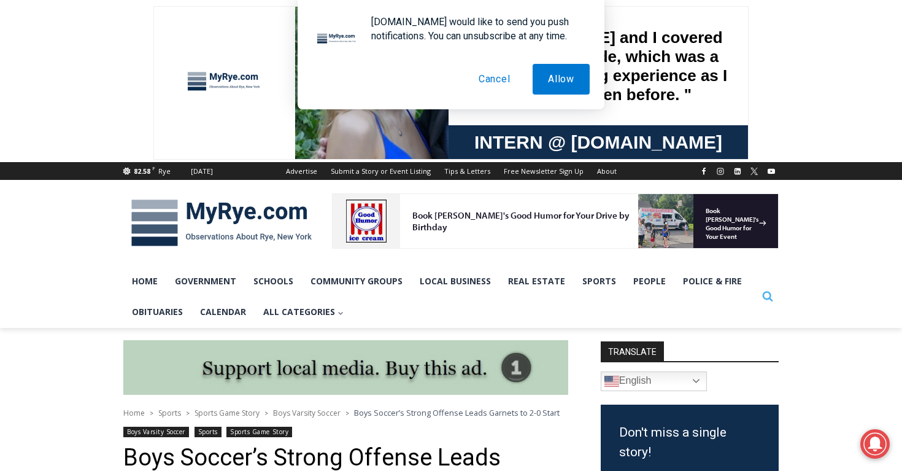
click at [766, 298] on icon "View Search Form" at bounding box center [768, 296] width 10 height 10
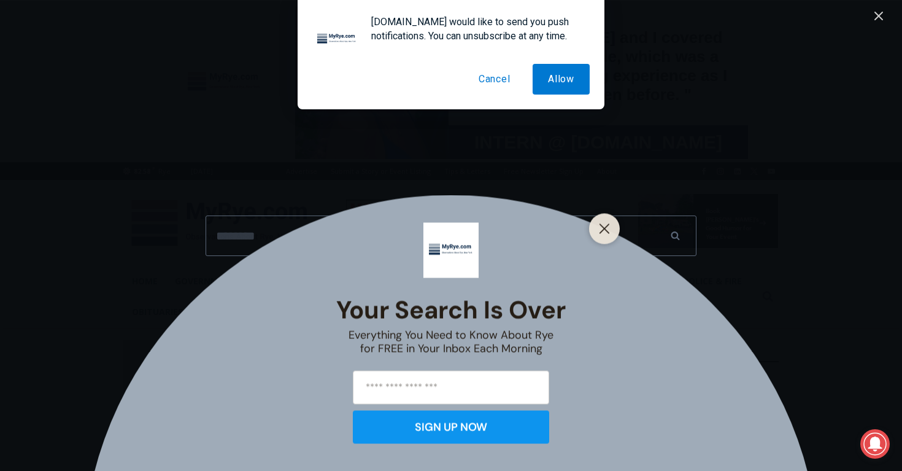
click at [497, 88] on button "Cancel" at bounding box center [494, 79] width 63 height 31
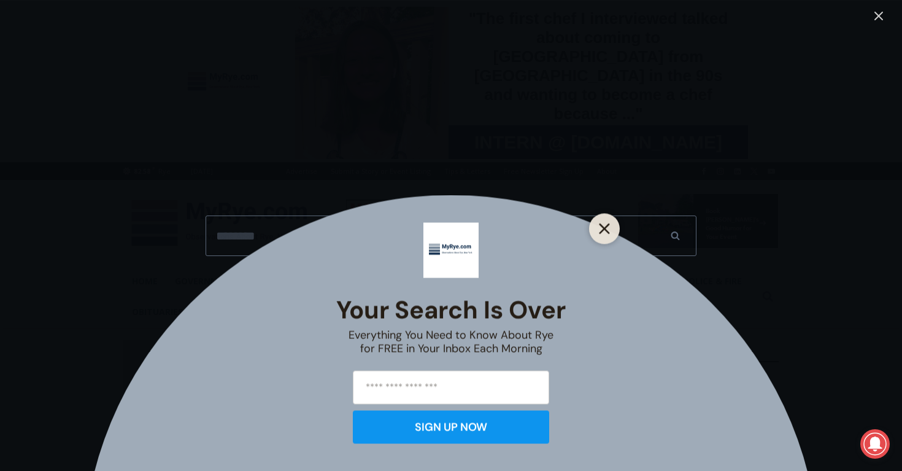
click at [600, 220] on button "Close" at bounding box center [604, 228] width 17 height 17
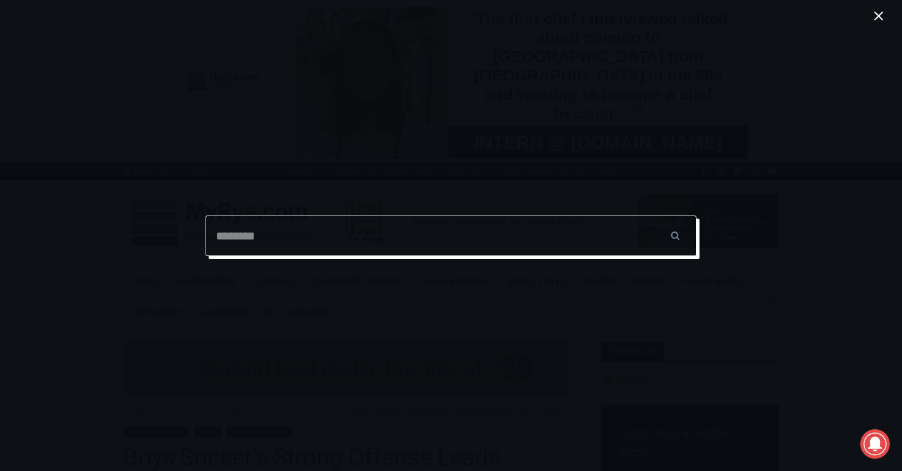
click at [491, 225] on input "Search for:" at bounding box center [451, 235] width 491 height 40
type input "**********"
click at [653, 215] on input "******" at bounding box center [674, 235] width 43 height 40
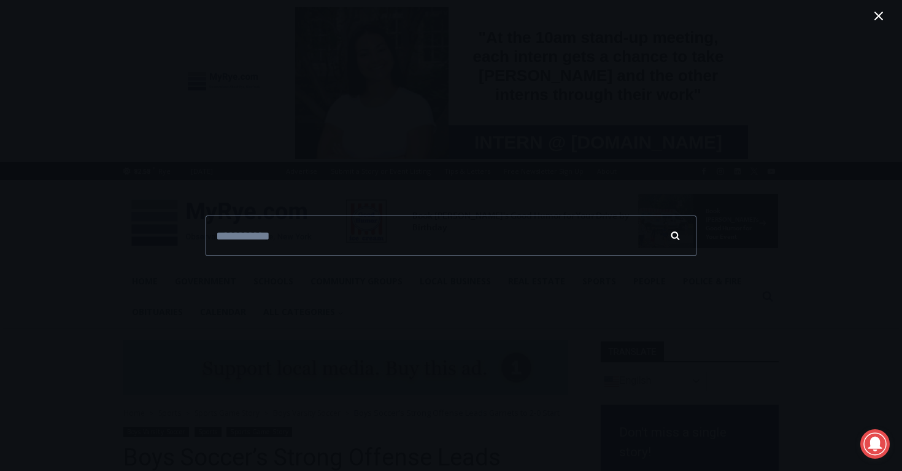
click at [675, 237] on input "******" at bounding box center [674, 235] width 43 height 40
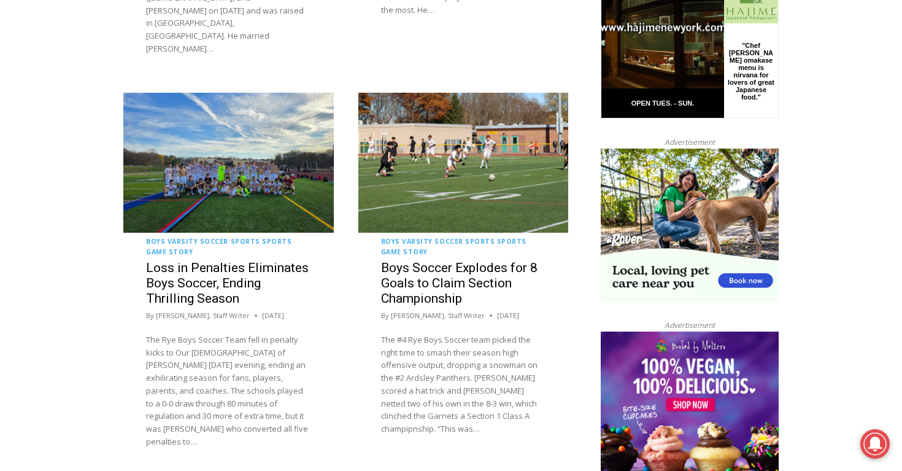
scroll to position [982, 0]
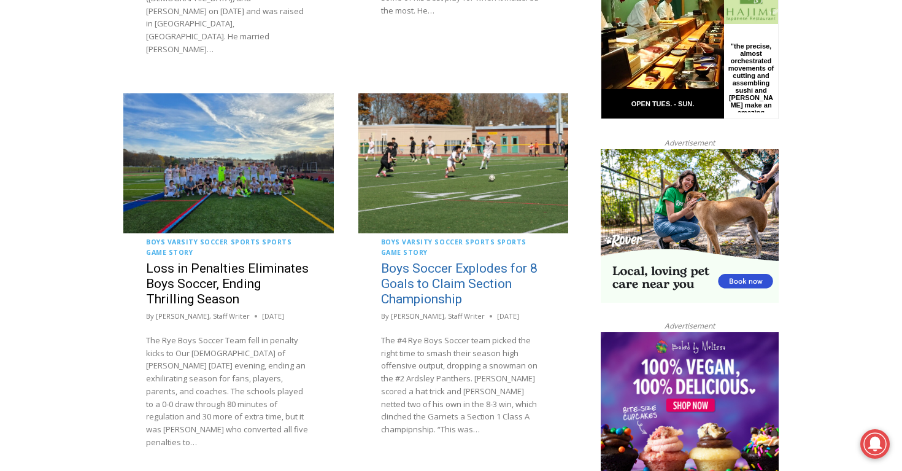
click at [449, 261] on link "Boys Soccer Explodes for 8 Goals to Claim Section Championship" at bounding box center [459, 283] width 156 height 45
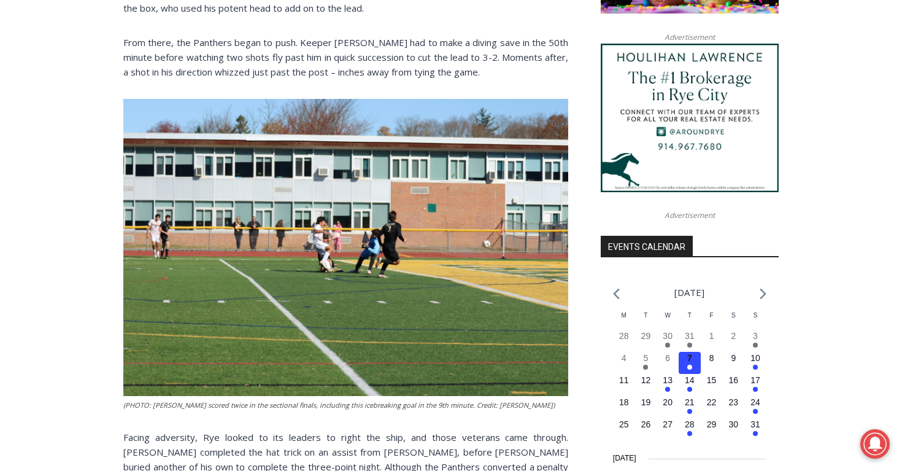
scroll to position [1136, 0]
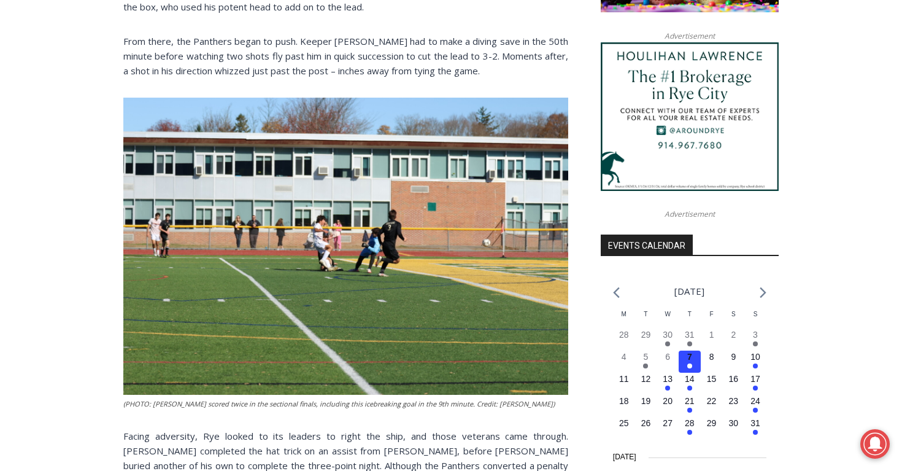
click at [219, 428] on p "Facing adversity, Rye looked to its leaders to right the ship, and those vetera…" at bounding box center [345, 472] width 445 height 88
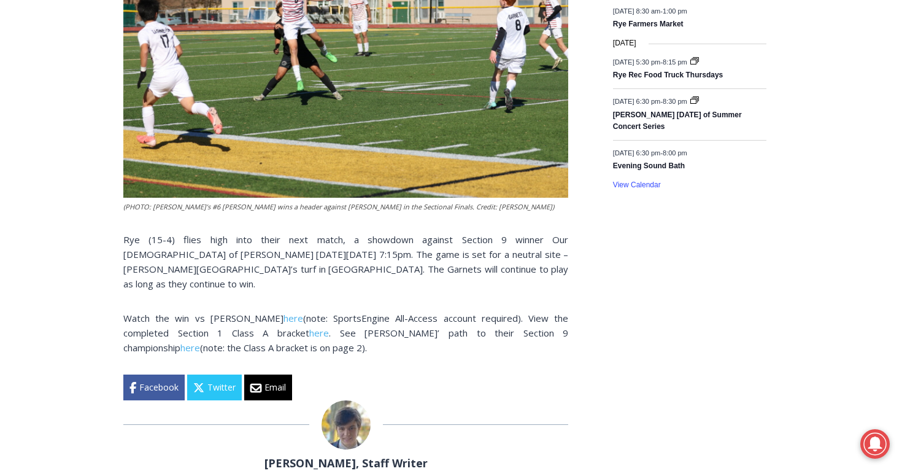
scroll to position [1675, 0]
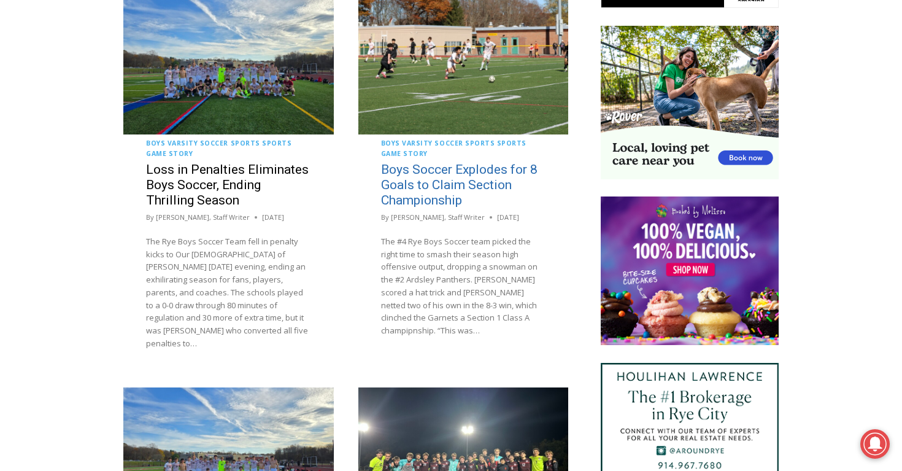
scroll to position [1212, 0]
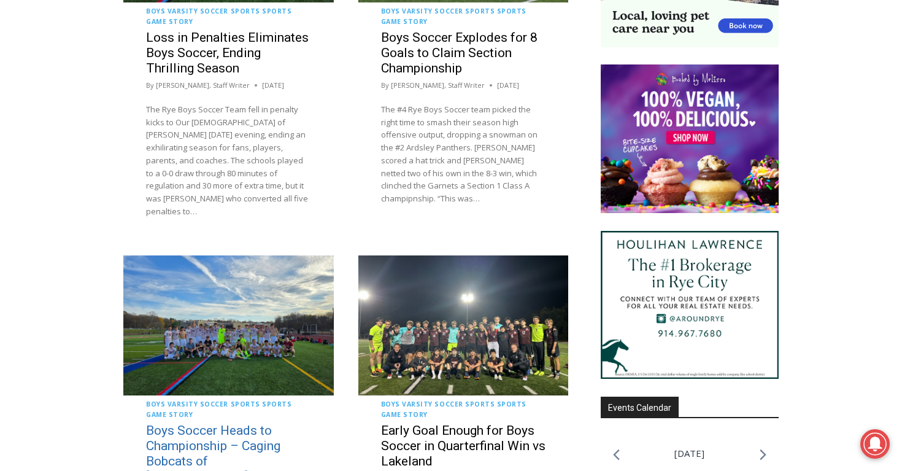
click at [217, 423] on link "Boys Soccer Heads to Championship – Caging Bobcats of [PERSON_NAME] Hills, Aven…" at bounding box center [213, 461] width 134 height 76
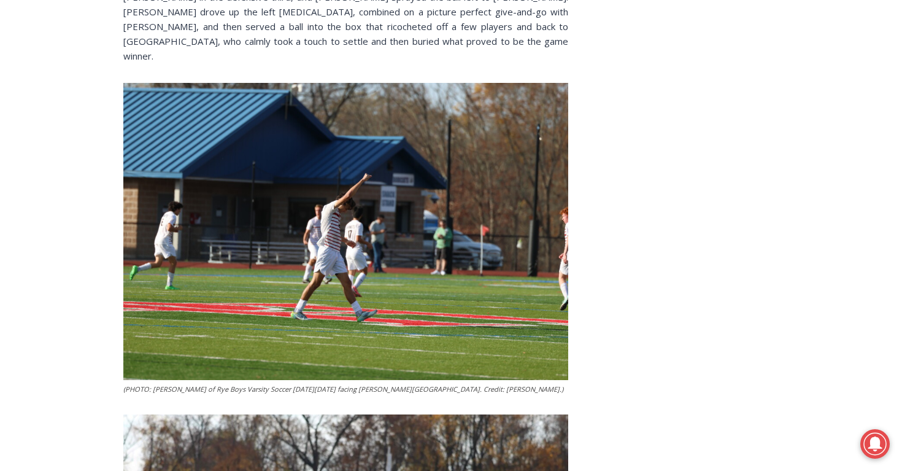
scroll to position [1840, 0]
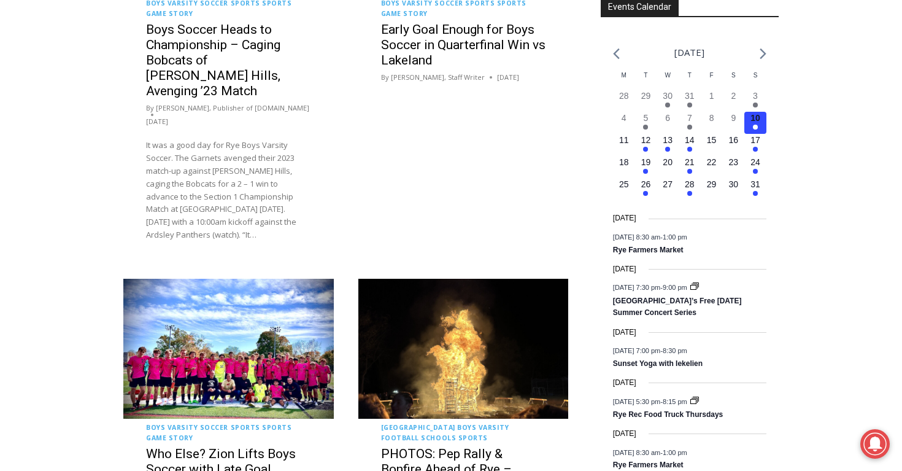
scroll to position [1669, 0]
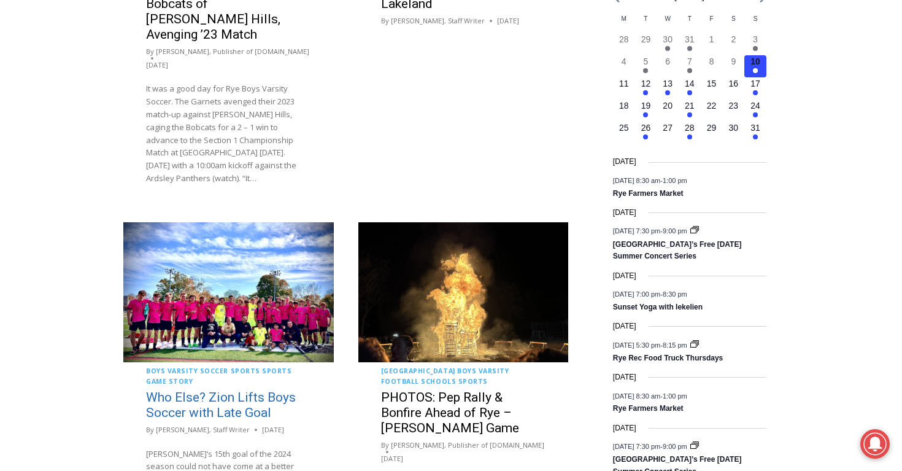
click at [236, 390] on link "Who Else? Zion Lifts Boys Soccer with Late Goal" at bounding box center [221, 405] width 150 height 30
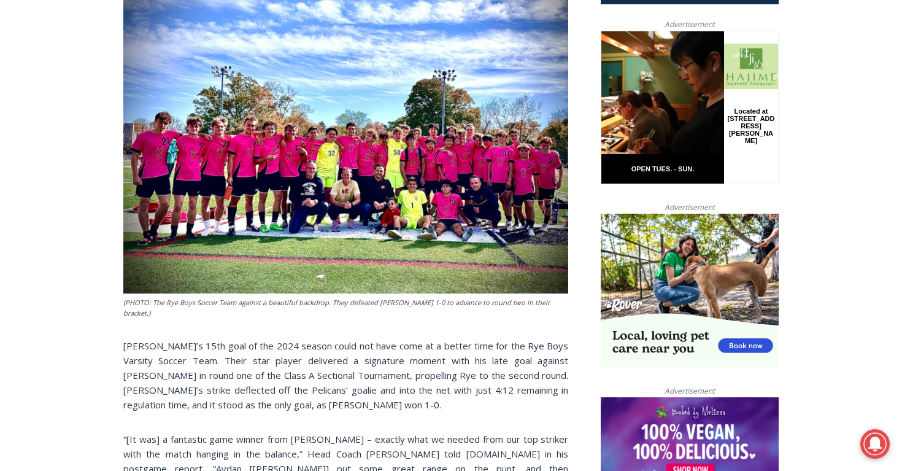
scroll to position [604, 0]
